Goal: Task Accomplishment & Management: Manage account settings

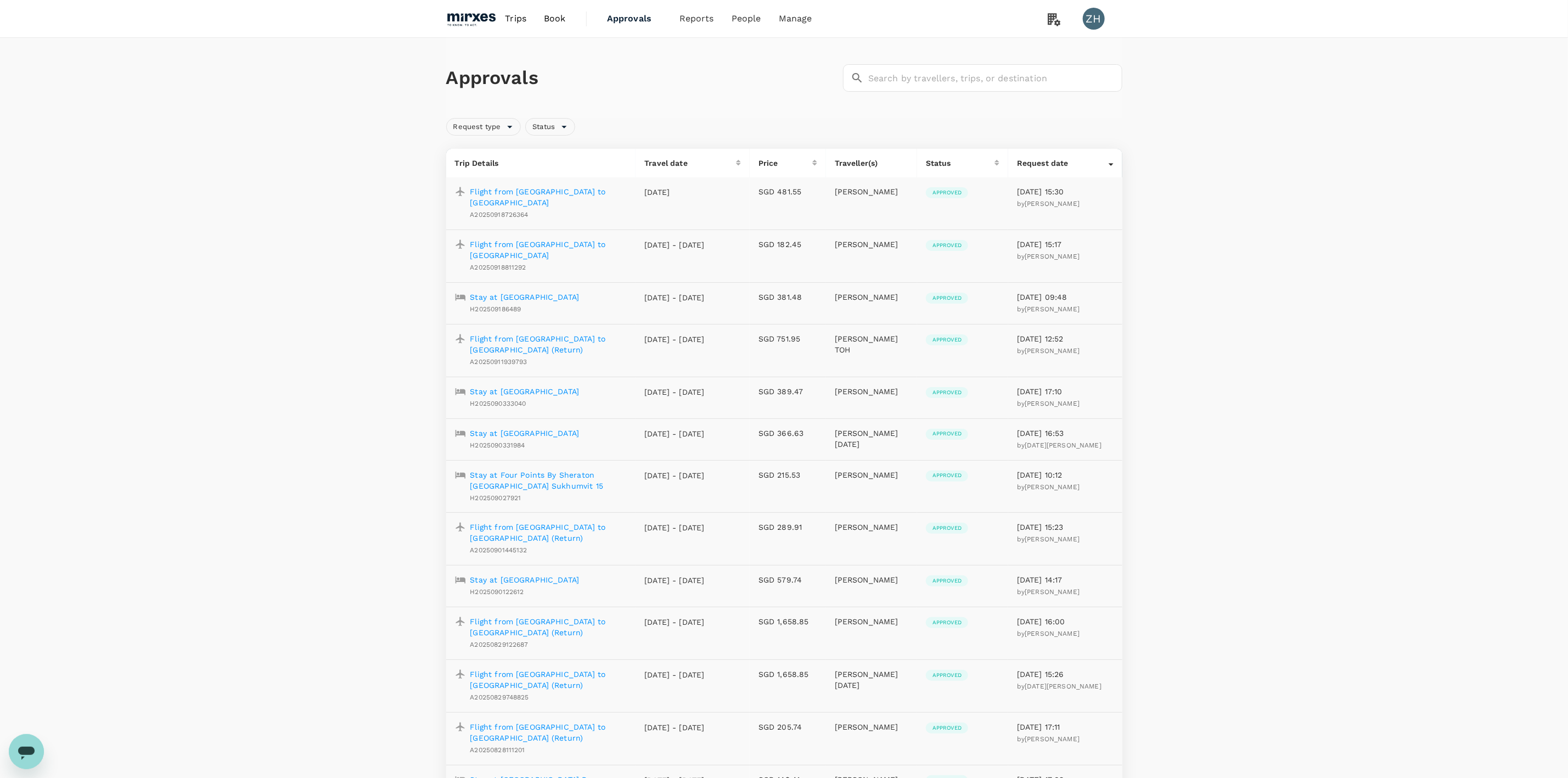
click at [517, 193] on p "Flight from [GEOGRAPHIC_DATA] to [GEOGRAPHIC_DATA]" at bounding box center [549, 197] width 157 height 22
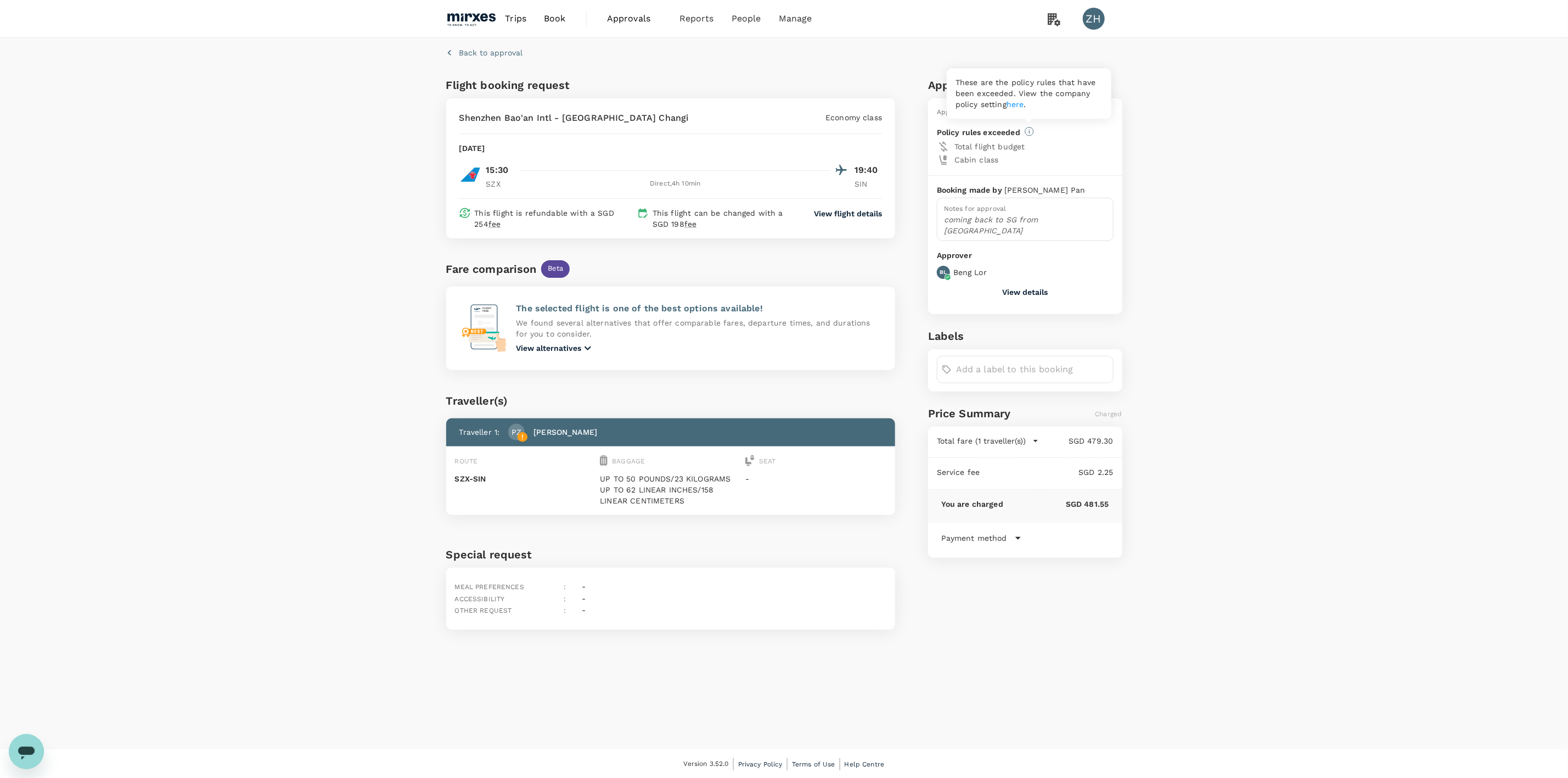
click at [1028, 134] on icon at bounding box center [1029, 132] width 9 height 9
click at [559, 19] on span "Book" at bounding box center [555, 19] width 22 height 13
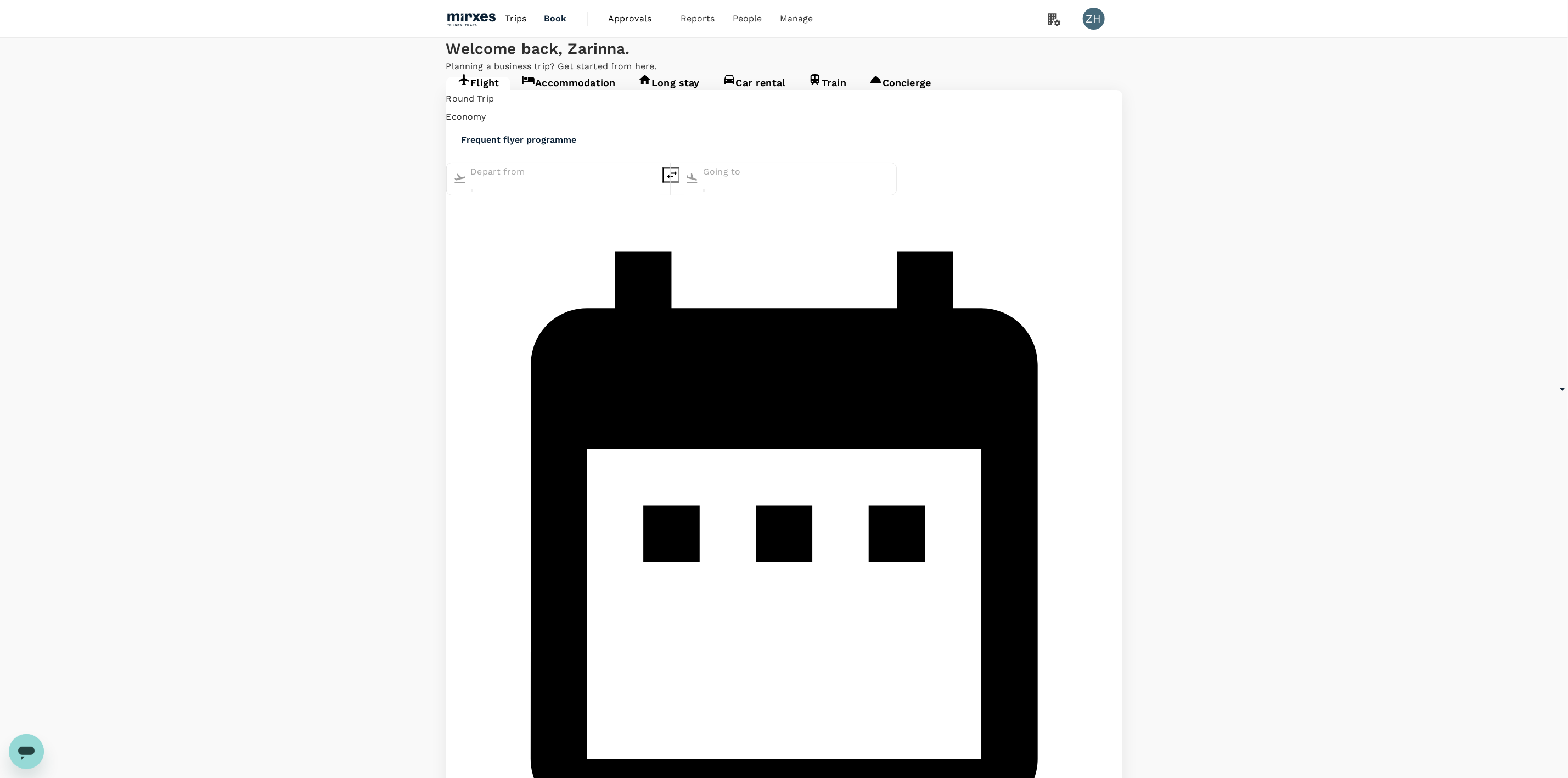
click at [524, 15] on span "Trips" at bounding box center [516, 19] width 21 height 13
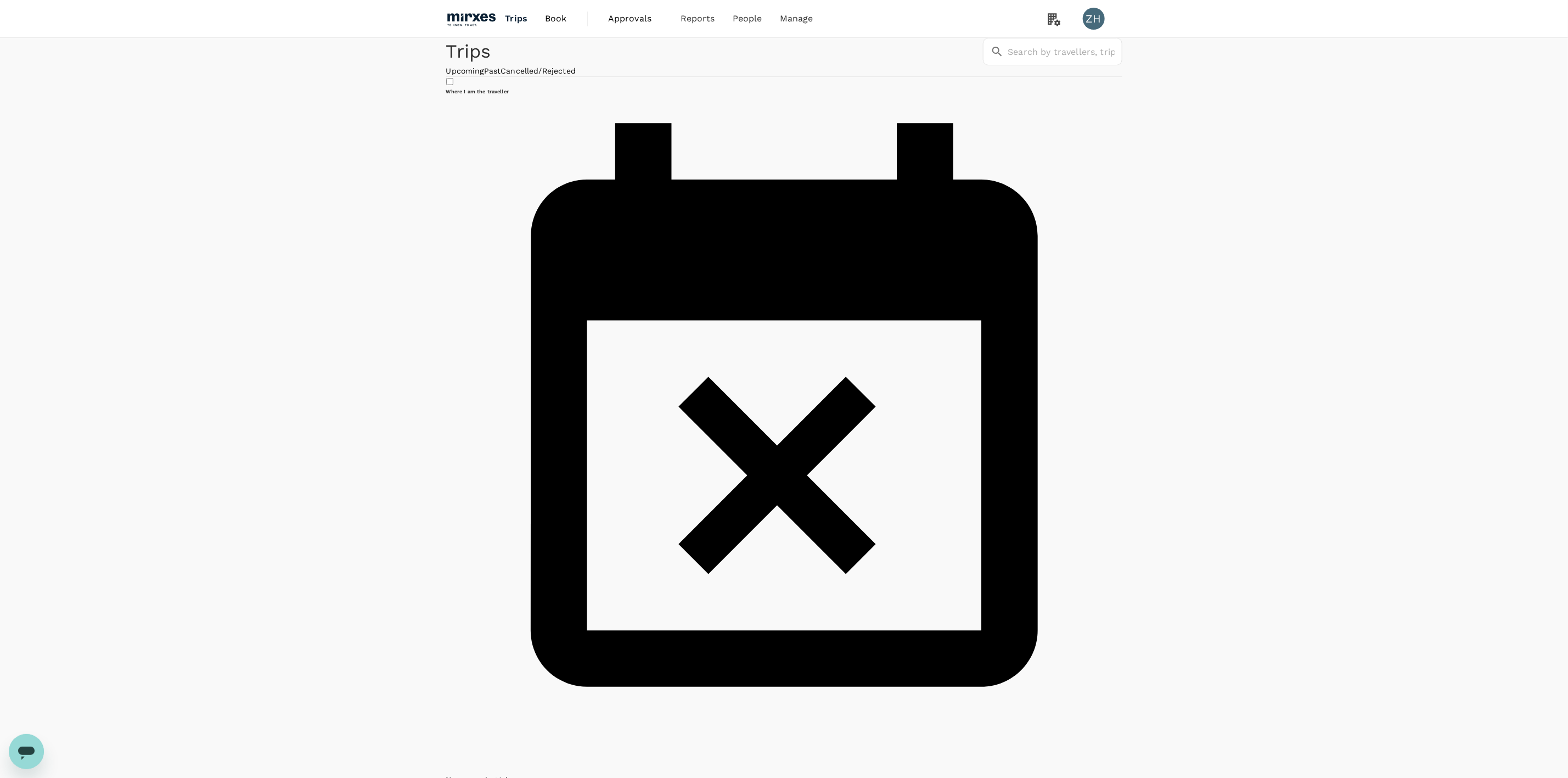
click at [617, 23] on span "Approvals" at bounding box center [635, 19] width 55 height 13
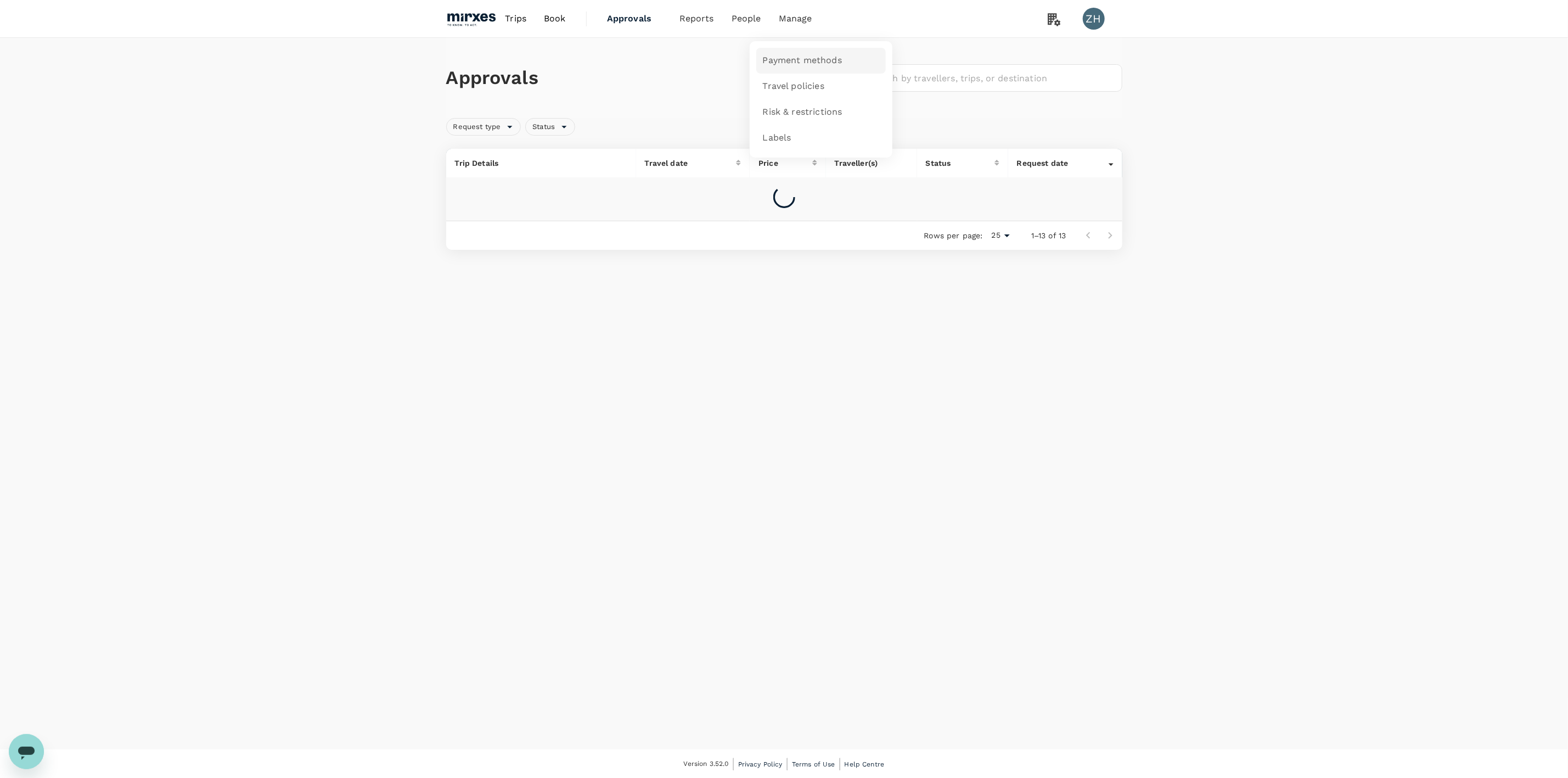
click at [793, 56] on span "Payment methods" at bounding box center [802, 60] width 79 height 13
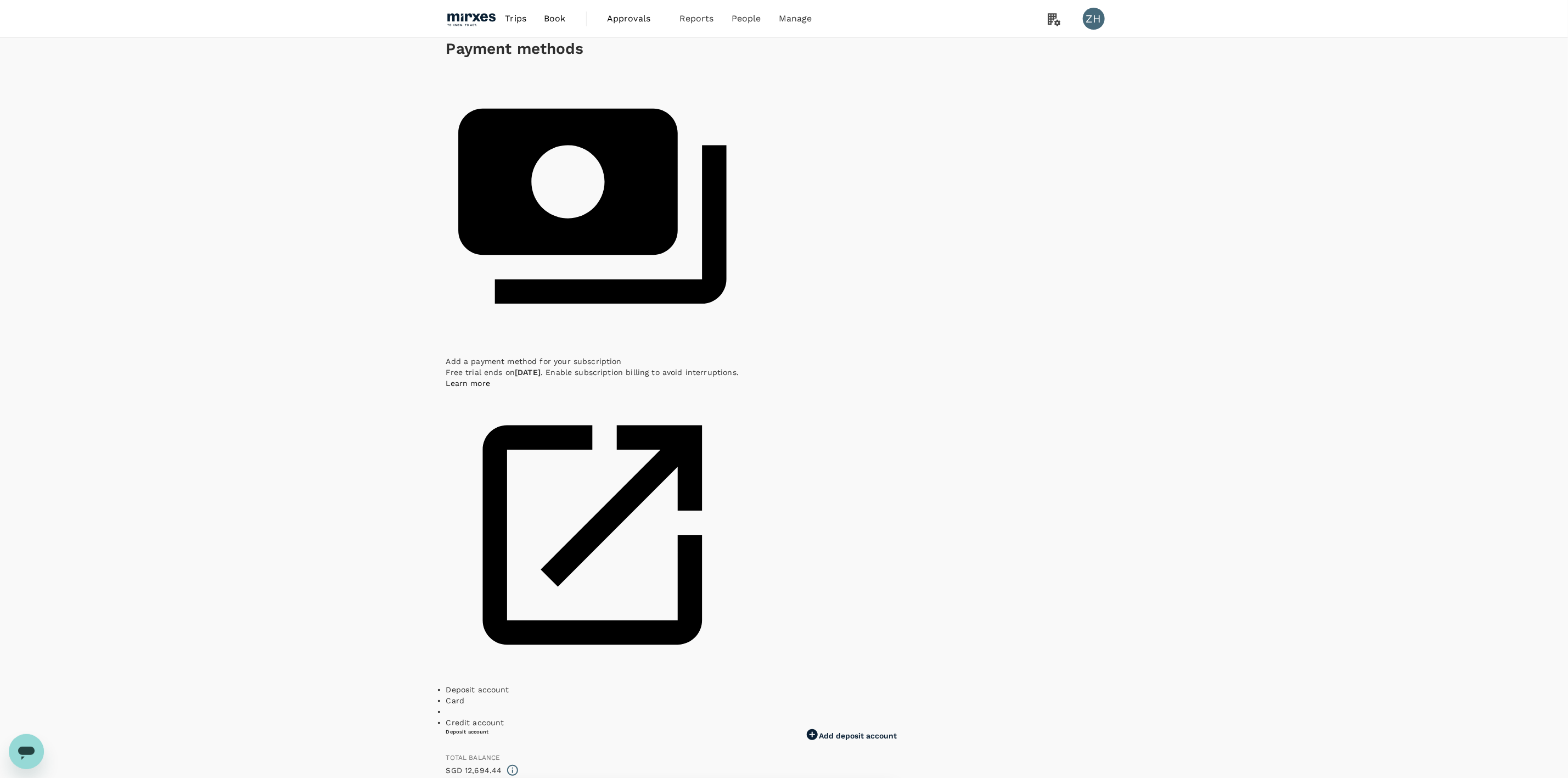
click at [633, 22] on span "Approvals" at bounding box center [635, 19] width 55 height 13
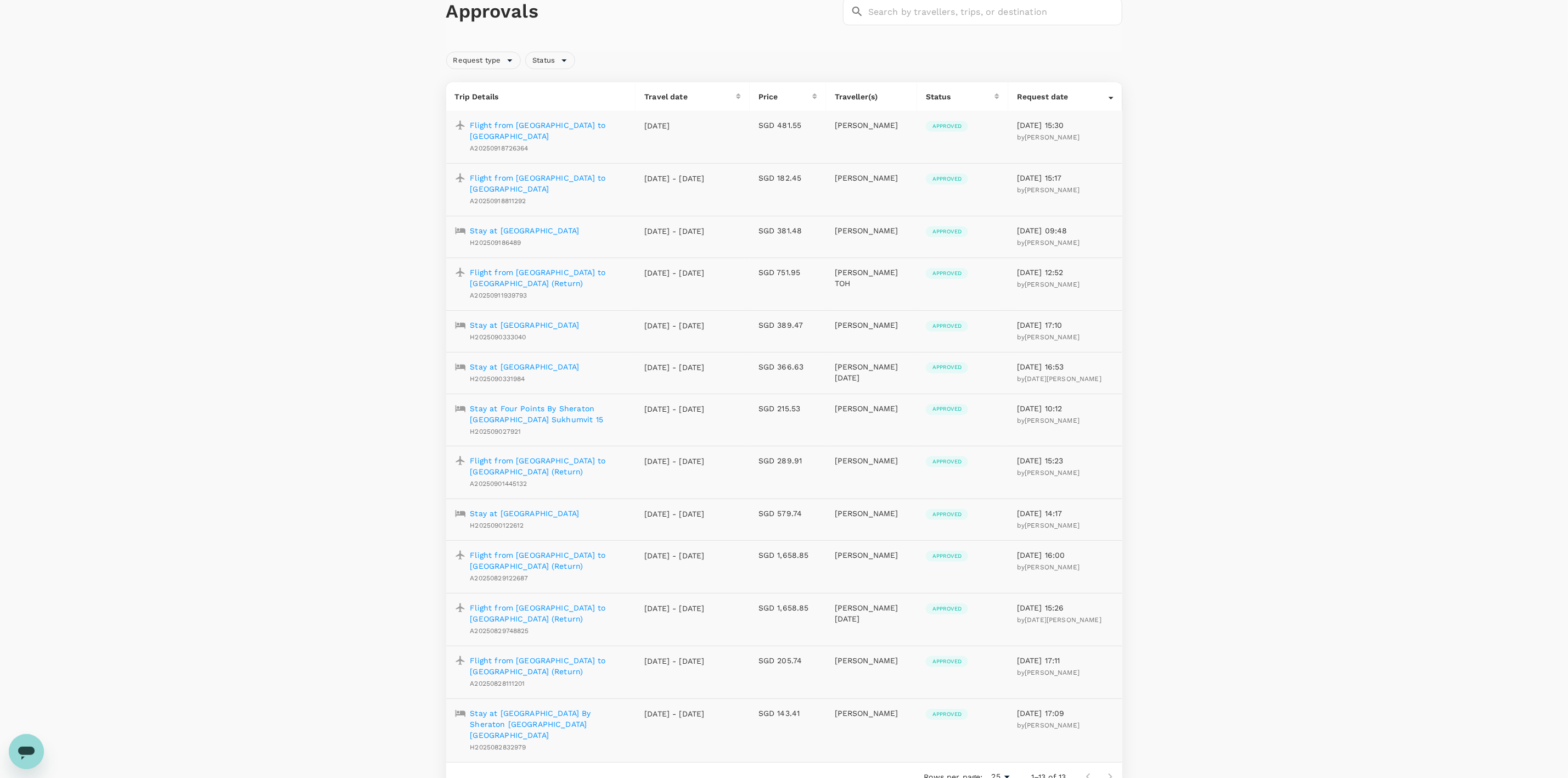
scroll to position [128, 0]
